Goal: Task Accomplishment & Management: Manage account settings

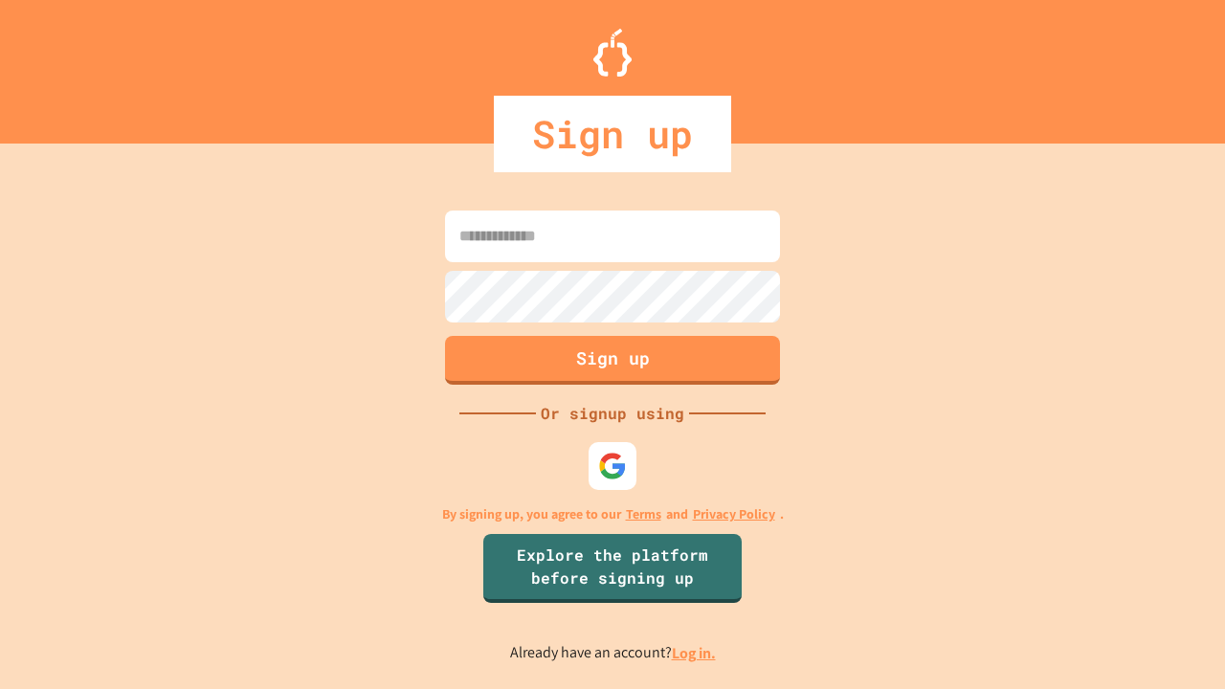
click at [695, 652] on link "Log in." at bounding box center [694, 653] width 44 height 20
